Goal: Task Accomplishment & Management: Manage account settings

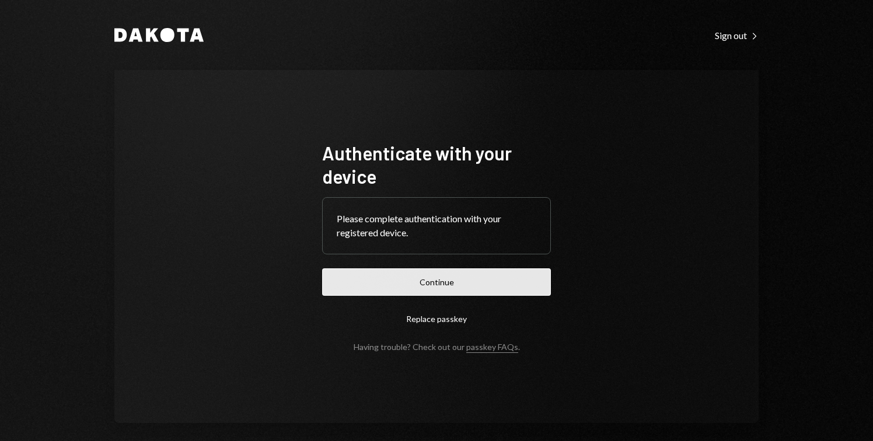
click at [452, 289] on button "Continue" at bounding box center [436, 281] width 229 height 27
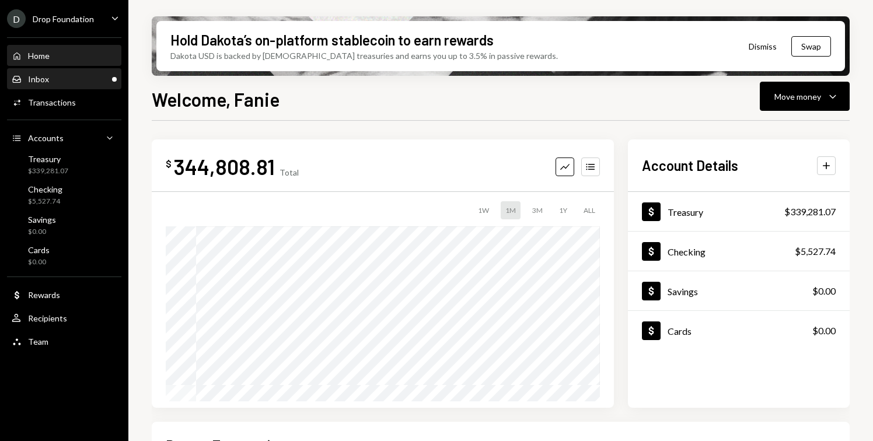
click at [88, 82] on div "Inbox Inbox" at bounding box center [64, 79] width 105 height 11
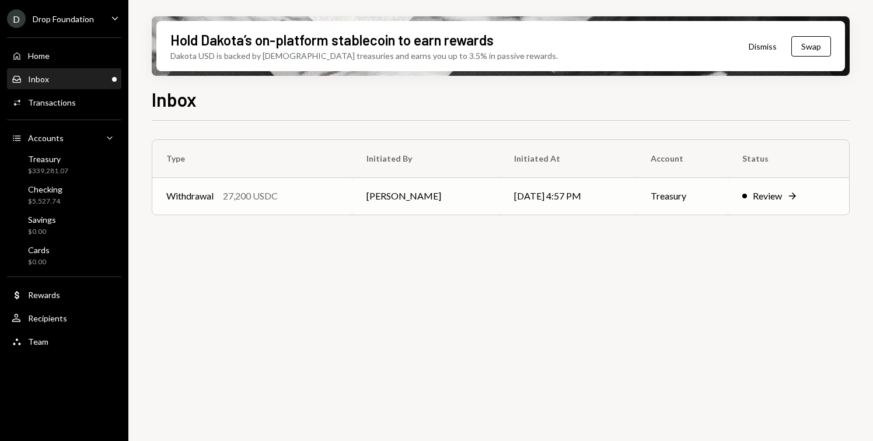
click at [219, 204] on td "Withdrawal 27,200 USDC" at bounding box center [252, 195] width 200 height 37
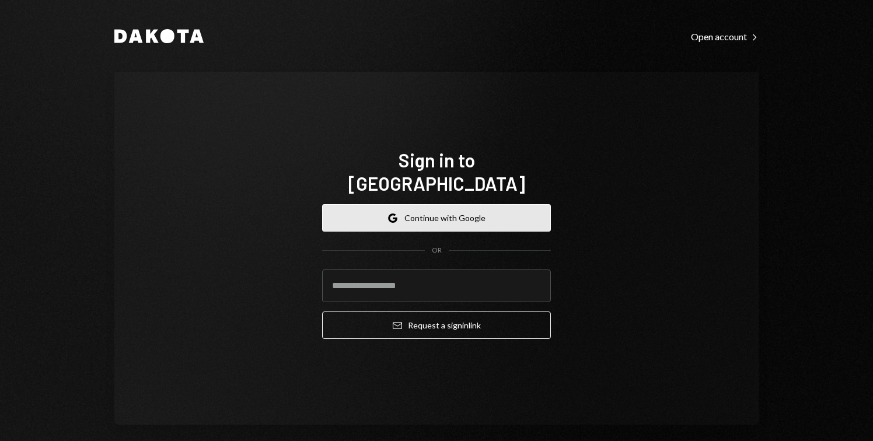
click at [393, 217] on icon "button" at bounding box center [395, 219] width 5 height 4
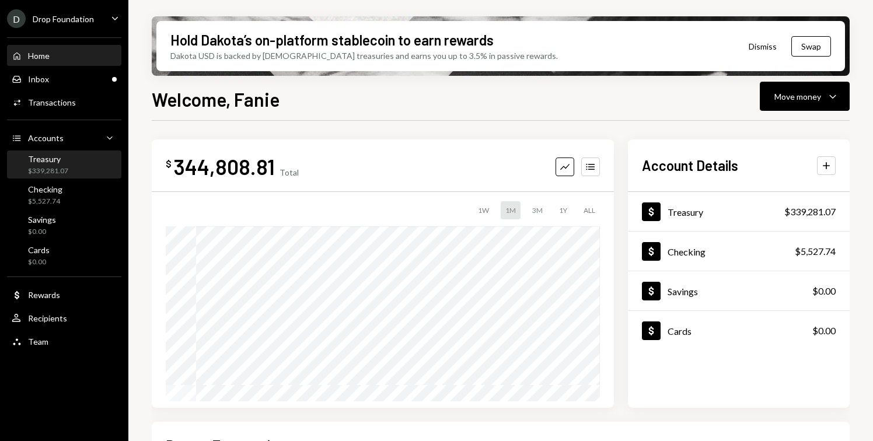
click at [65, 158] on div "Treasury" at bounding box center [48, 159] width 40 height 10
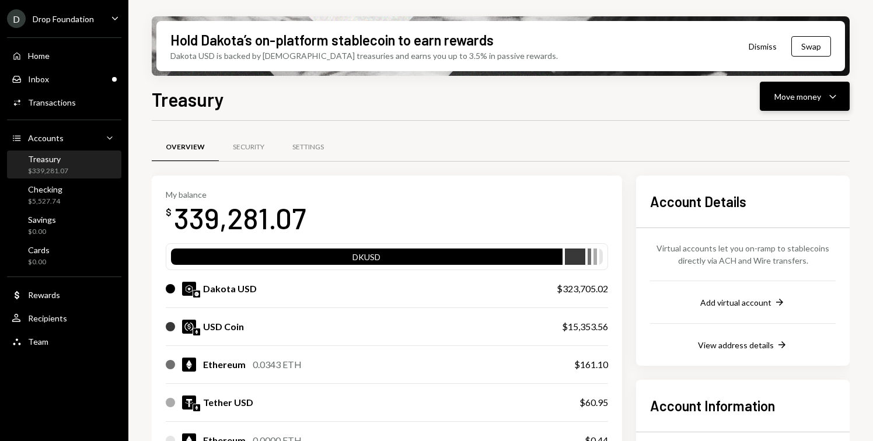
click at [802, 97] on div "Move money" at bounding box center [797, 96] width 47 height 12
click at [774, 125] on div "Send" at bounding box center [795, 131] width 85 height 12
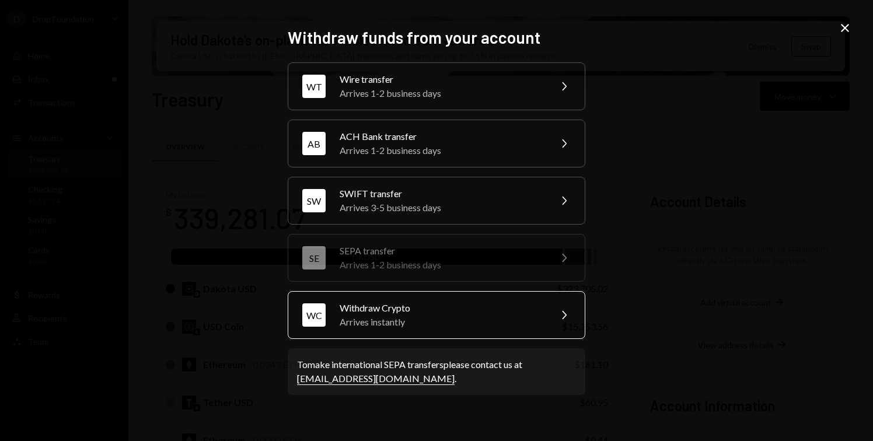
click at [464, 323] on div "Arrives instantly" at bounding box center [441, 322] width 203 height 14
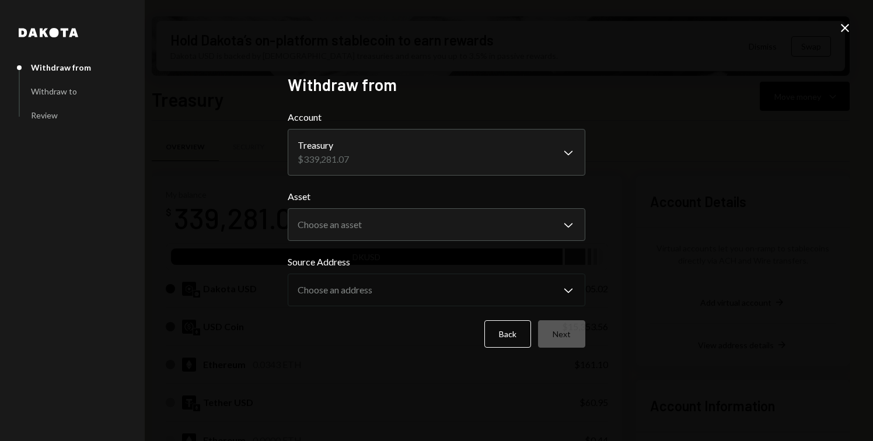
click at [838, 21] on icon "Close" at bounding box center [845, 28] width 14 height 14
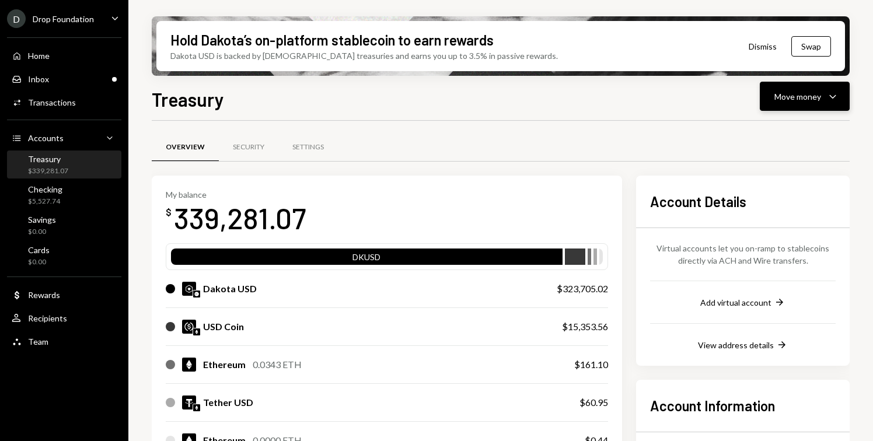
click at [813, 100] on div "Move money" at bounding box center [797, 96] width 47 height 12
click at [780, 137] on div "Send" at bounding box center [795, 131] width 85 height 12
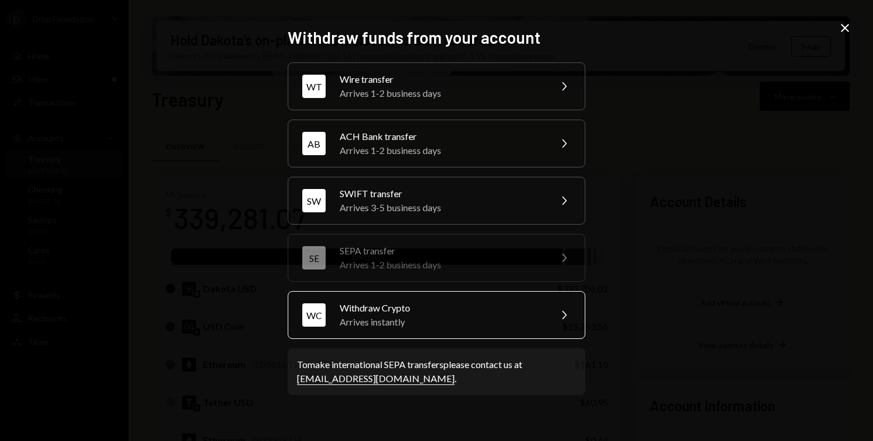
click at [494, 323] on div "Arrives instantly" at bounding box center [441, 322] width 203 height 14
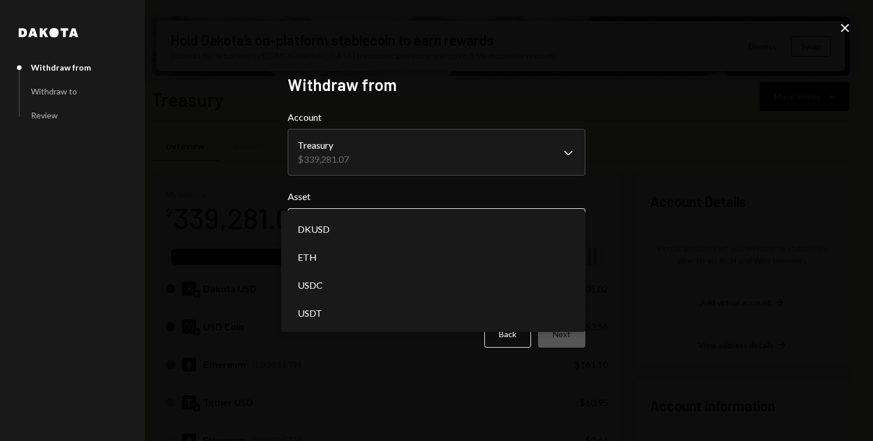
click at [389, 223] on body "D Drop Foundation Caret Down Home Home Inbox Inbox Activities Transactions Acco…" at bounding box center [436, 220] width 873 height 441
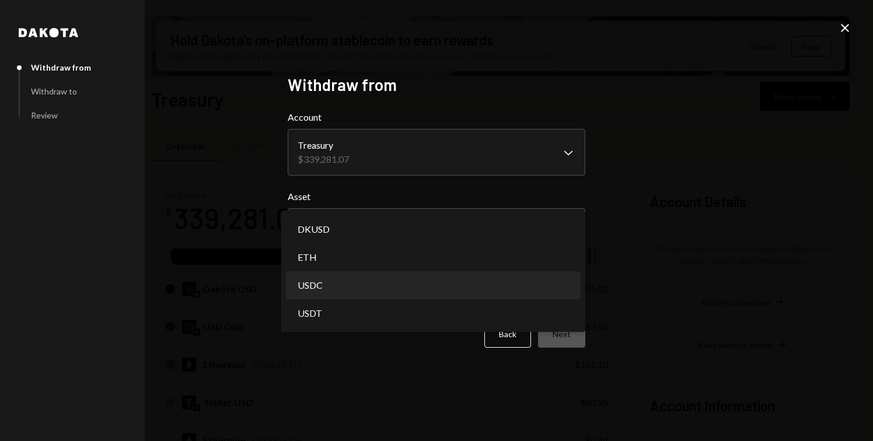
select select "****"
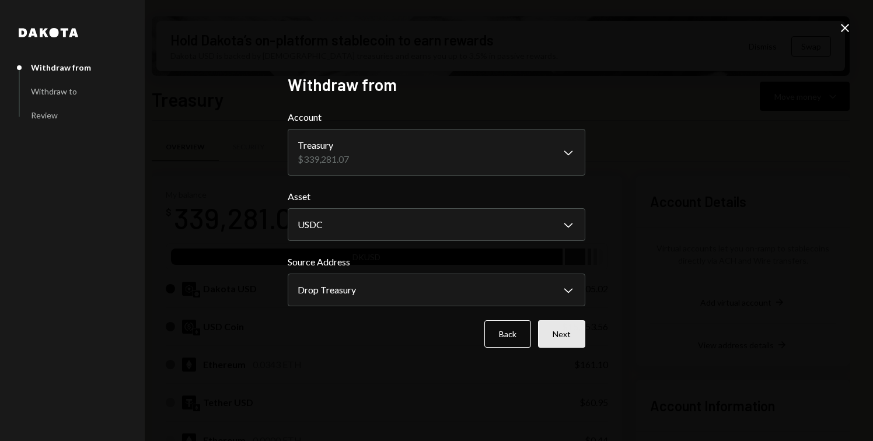
click at [564, 335] on button "Next" at bounding box center [561, 333] width 47 height 27
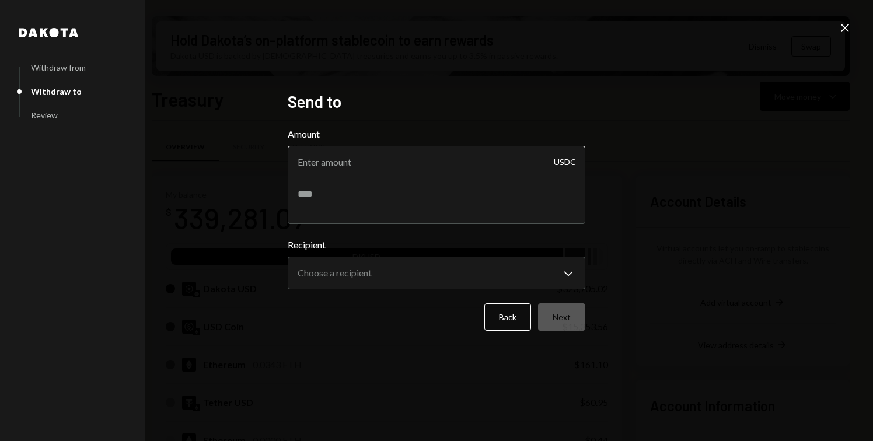
click at [378, 158] on input "Amount" at bounding box center [437, 162] width 298 height 33
paste input "4070.51"
type input "4070.51"
click at [367, 187] on textarea at bounding box center [437, 200] width 298 height 47
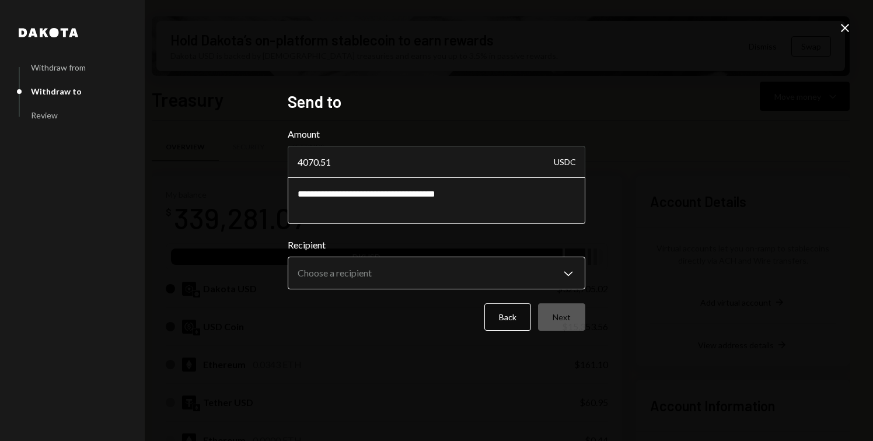
type textarea "**********"
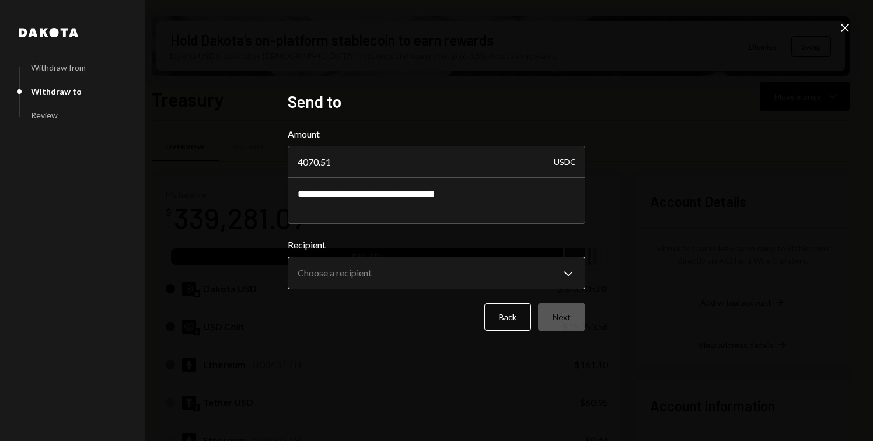
click at [384, 270] on body "D Drop Foundation Caret Down Home Home Inbox Inbox Activities Transactions Acco…" at bounding box center [436, 220] width 873 height 441
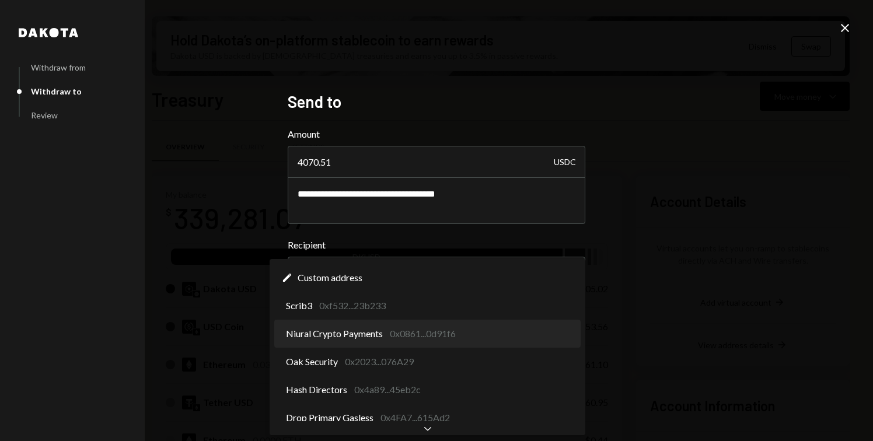
select select "**********"
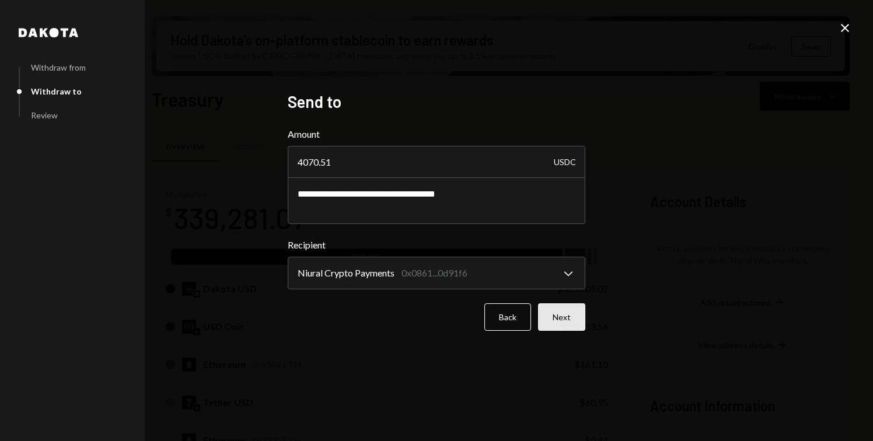
click at [564, 320] on button "Next" at bounding box center [561, 316] width 47 height 27
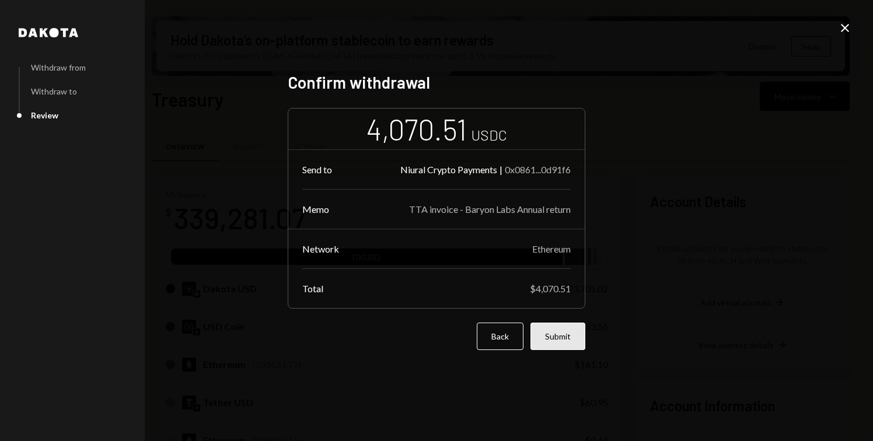
click at [564, 334] on button "Submit" at bounding box center [557, 336] width 55 height 27
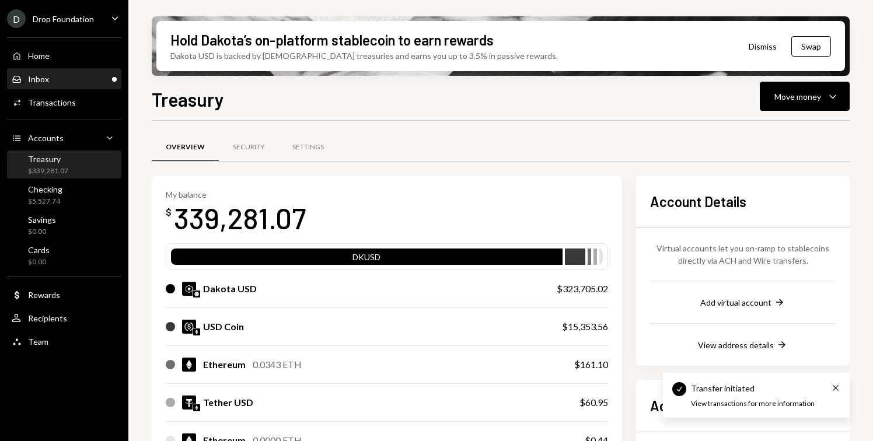
click at [73, 85] on div "Inbox Inbox" at bounding box center [64, 79] width 105 height 20
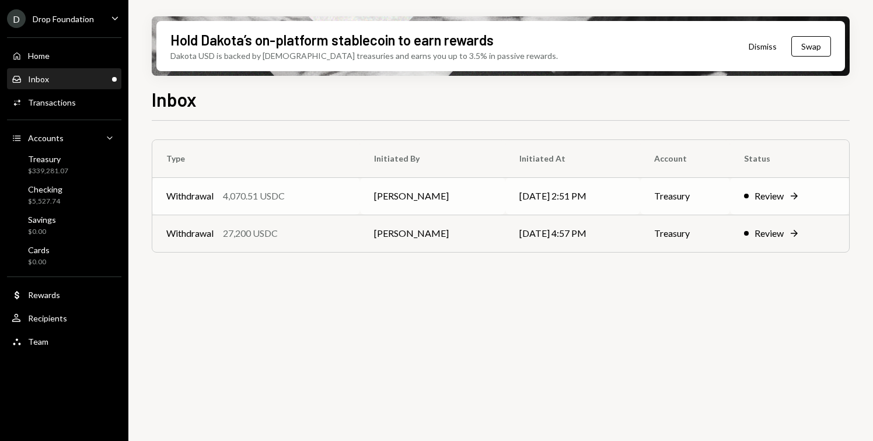
click at [221, 202] on div "Withdrawal 4,070.51 USDC" at bounding box center [256, 196] width 180 height 14
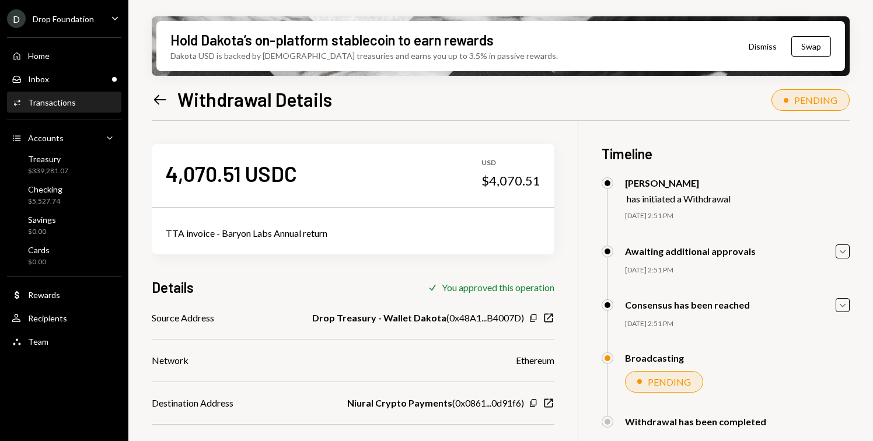
scroll to position [93, 0]
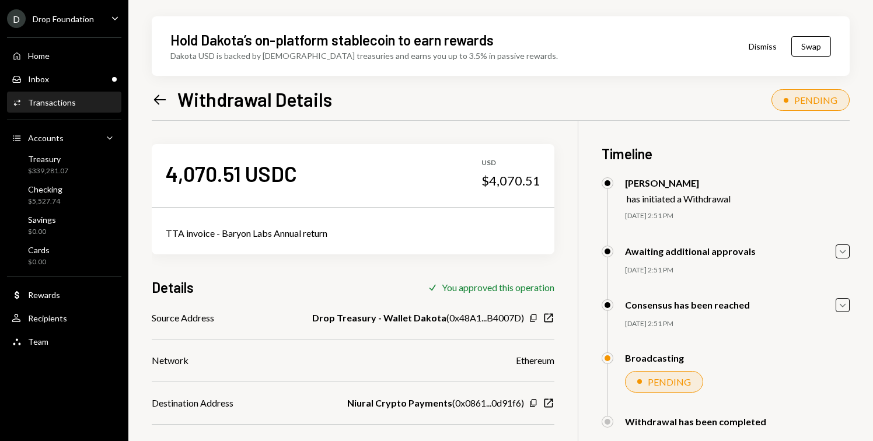
scroll to position [93, 0]
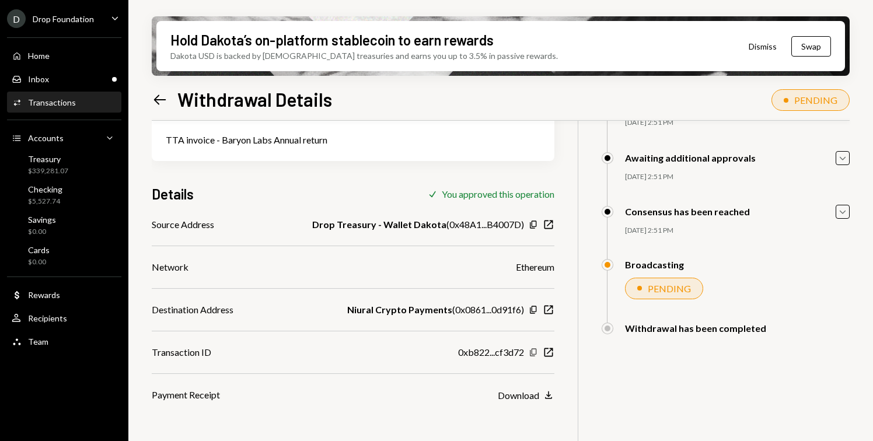
click at [533, 351] on icon "Copy" at bounding box center [533, 352] width 9 height 9
